Goal: Information Seeking & Learning: Find specific fact

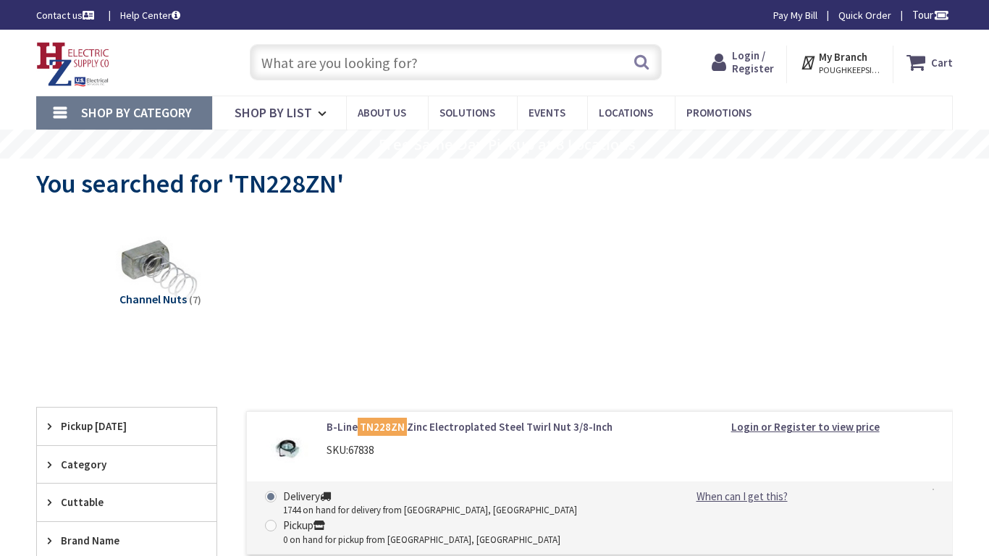
type input "Glenmore Ave, Brooklyn, NY 11208, USA"
